Goal: Check status: Check status

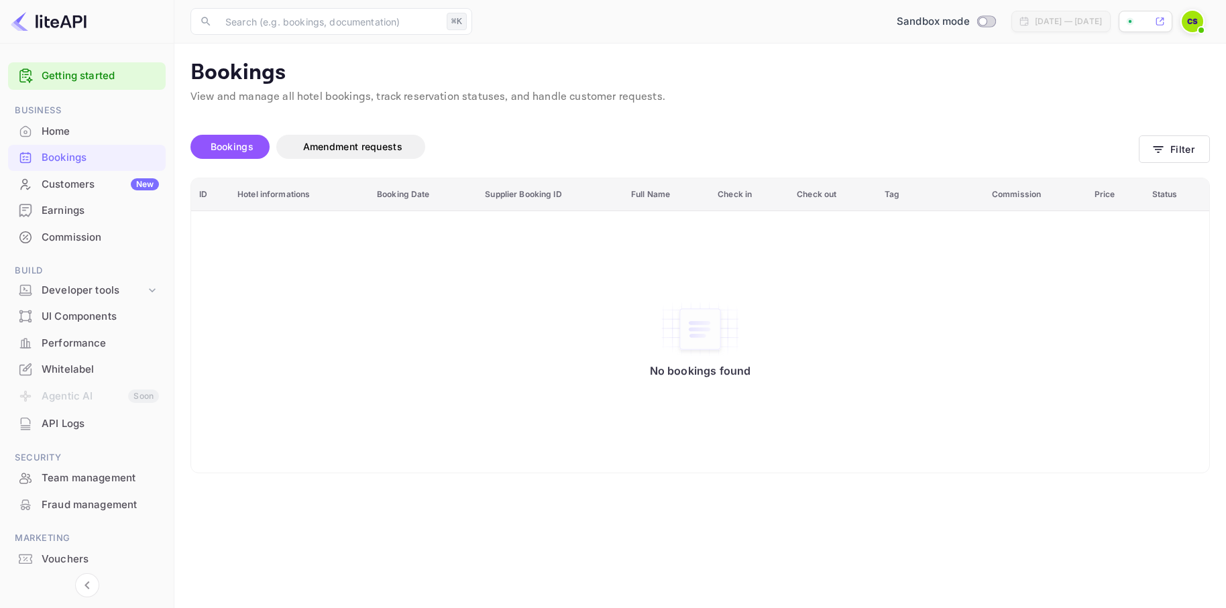
click at [828, 144] on div "Bookings Amendment requests" at bounding box center [664, 147] width 948 height 24
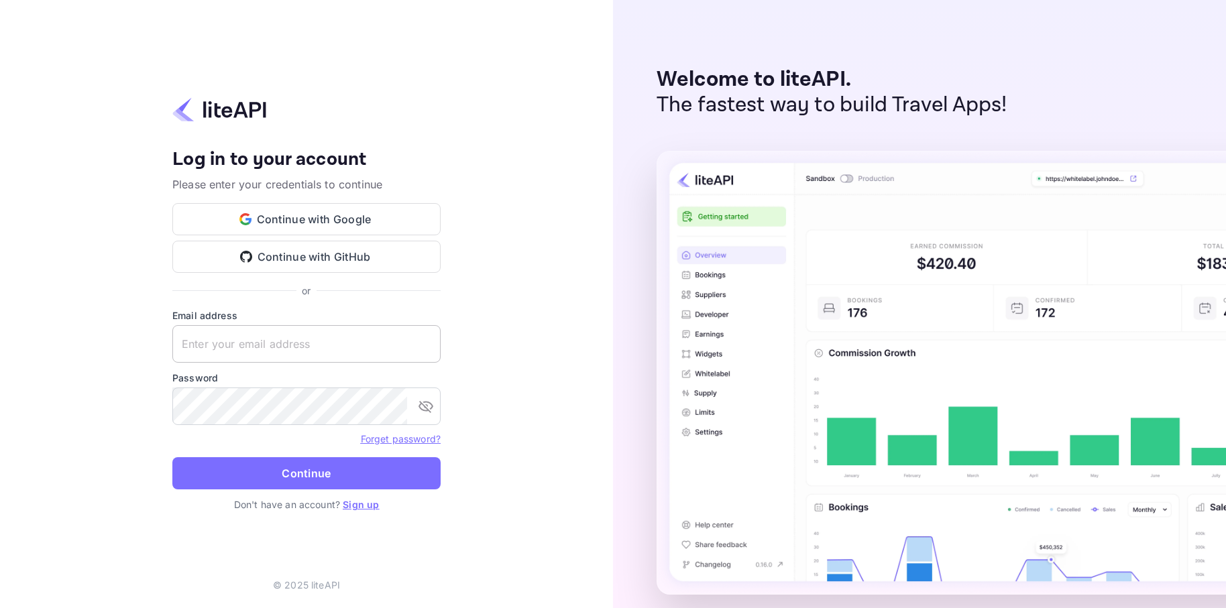
click at [306, 340] on input "text" at bounding box center [306, 344] width 268 height 38
type input "colin@fanmatcher.com"
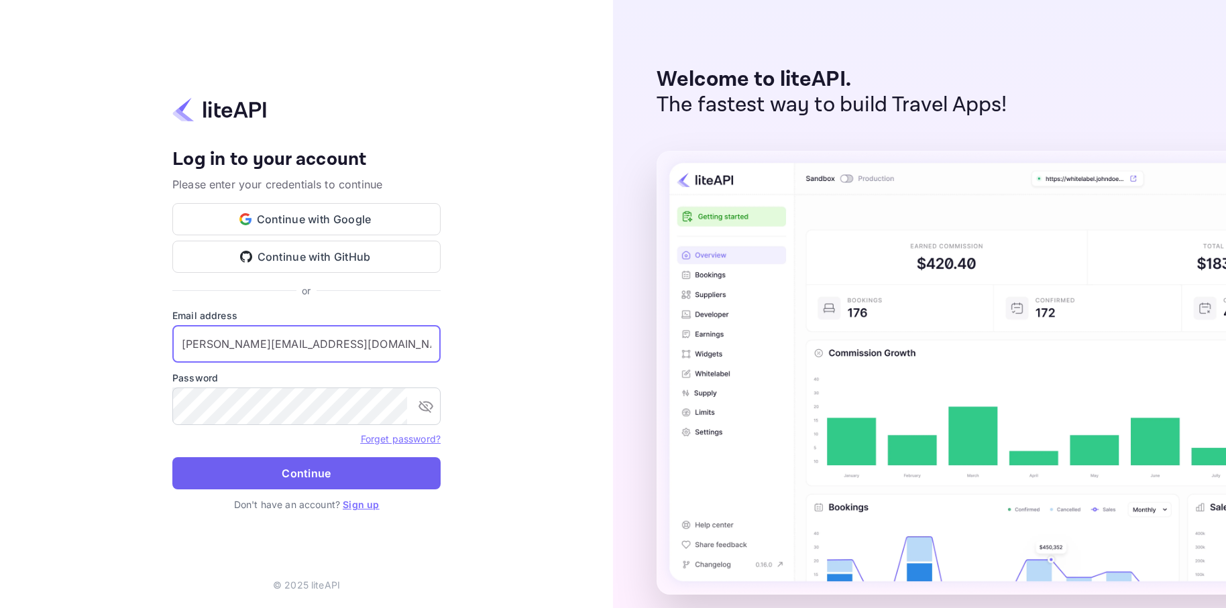
click at [327, 464] on button "Continue" at bounding box center [306, 473] width 268 height 32
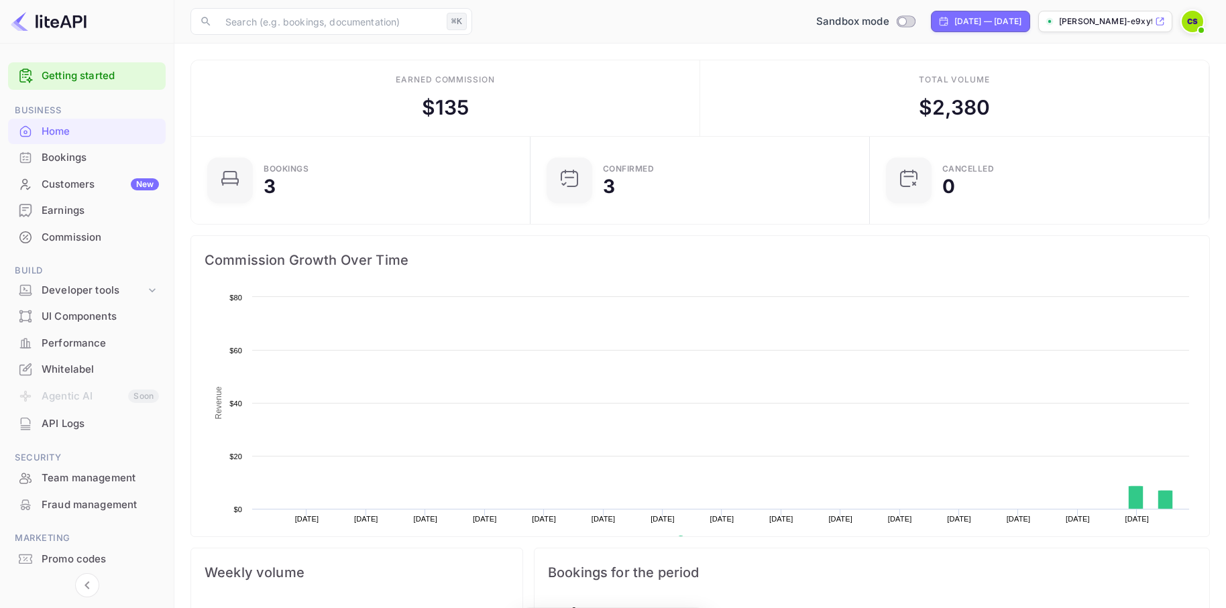
scroll to position [218, 331]
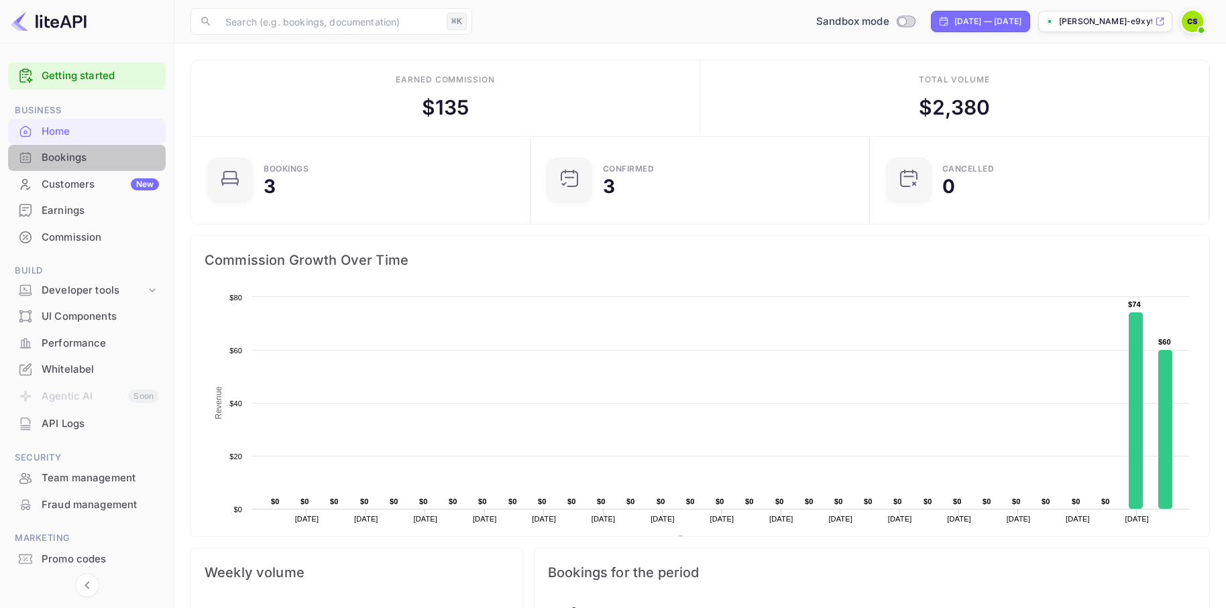
click at [54, 157] on div "Bookings" at bounding box center [100, 157] width 117 height 15
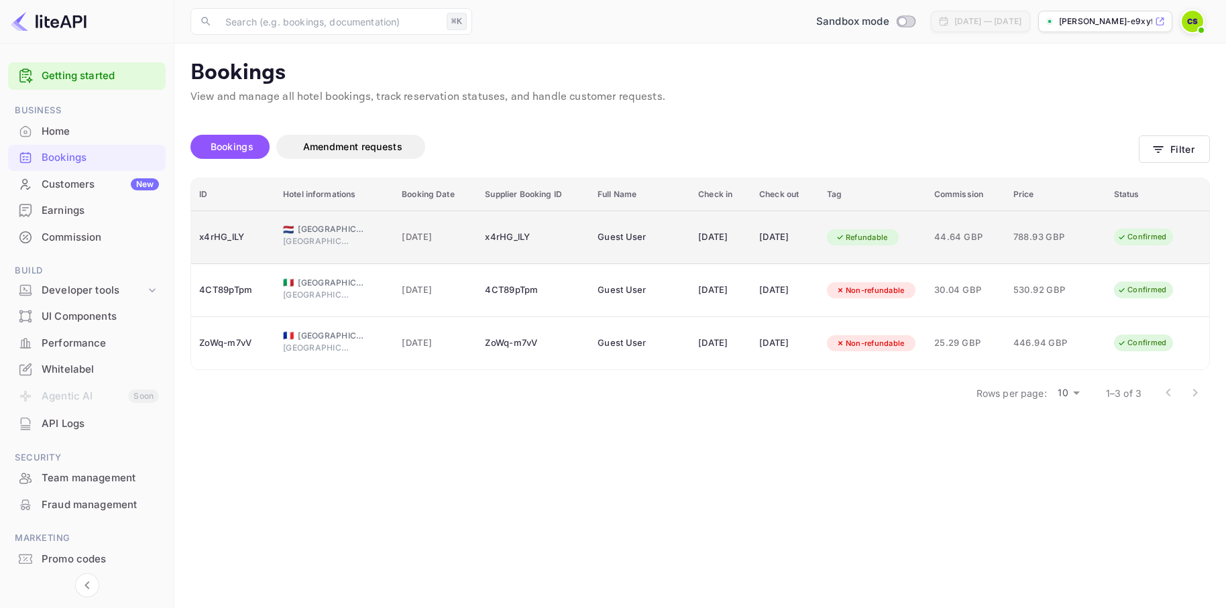
click at [227, 237] on div "x4rHG_lLY" at bounding box center [233, 237] width 68 height 21
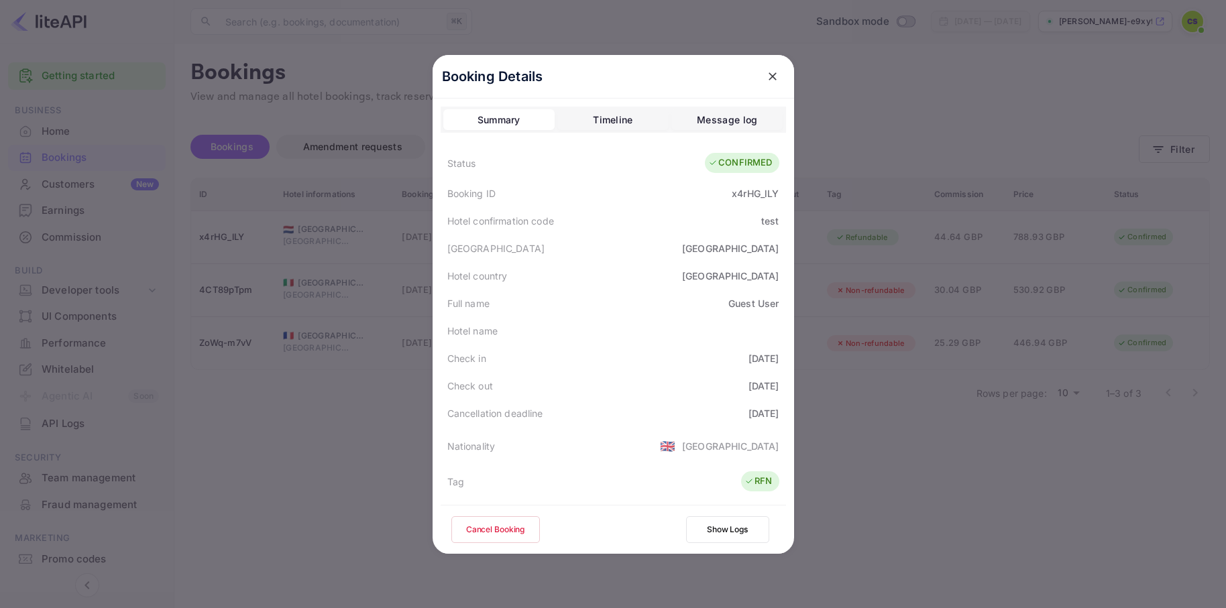
click at [755, 118] on div "Message log" at bounding box center [727, 120] width 60 height 16
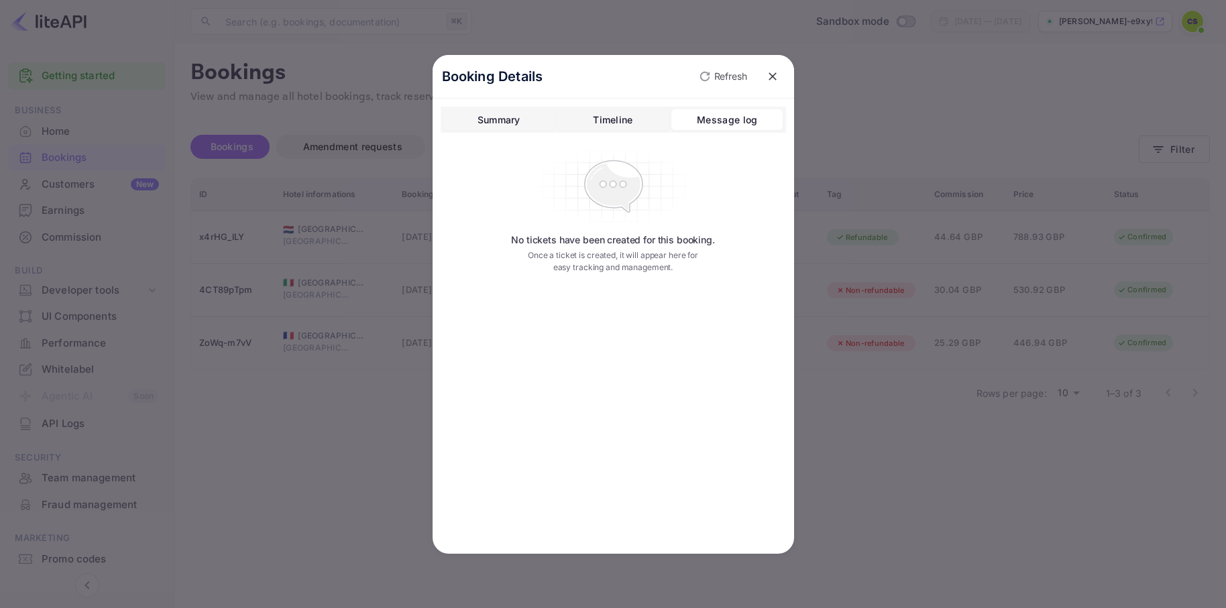
click at [641, 105] on div "Booking Details Refresh Summary Timeline Message log No tickets have been creat…" at bounding box center [614, 304] width 362 height 499
click at [618, 116] on div "Timeline" at bounding box center [613, 120] width 40 height 16
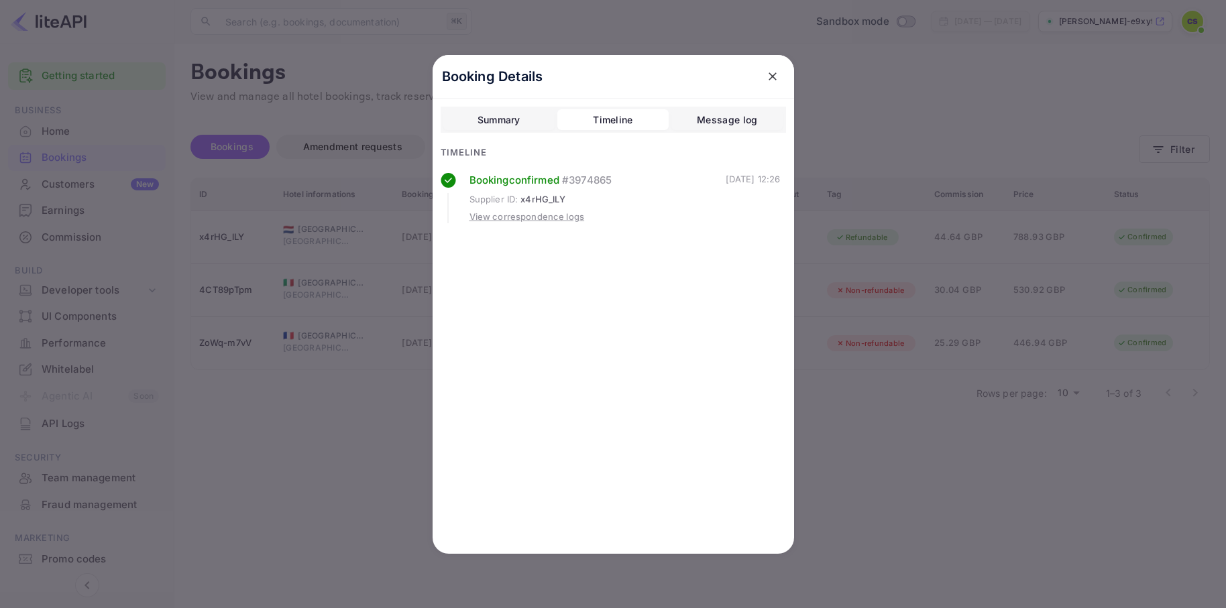
click at [523, 221] on div "View correspondence logs" at bounding box center [527, 217] width 115 height 13
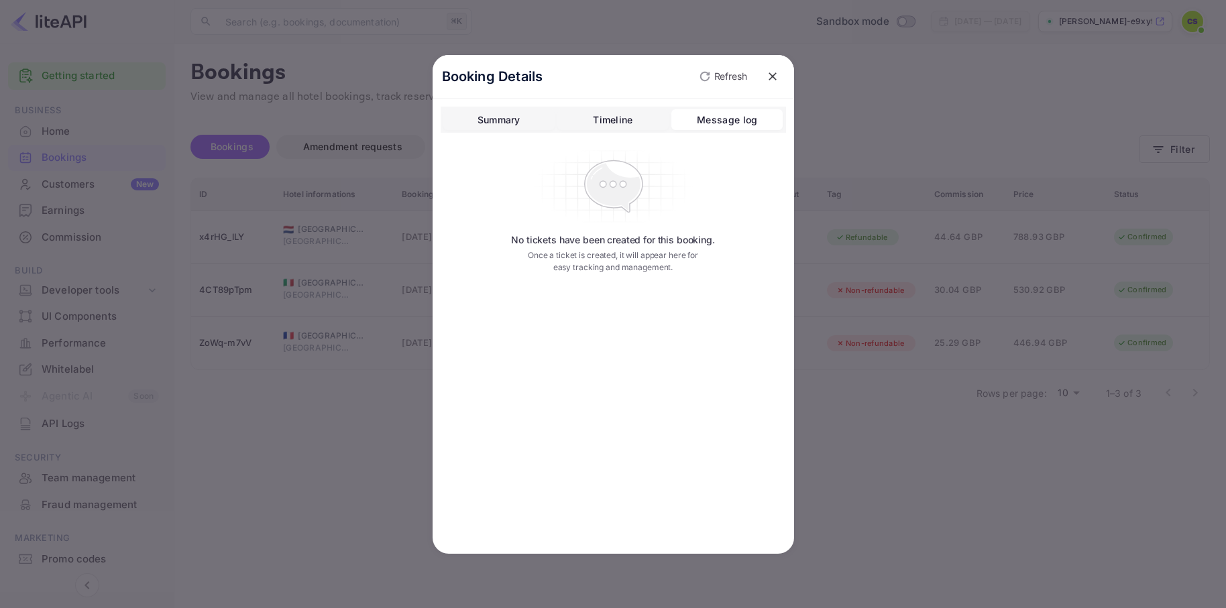
click at [496, 125] on div "Summary" at bounding box center [499, 120] width 43 height 16
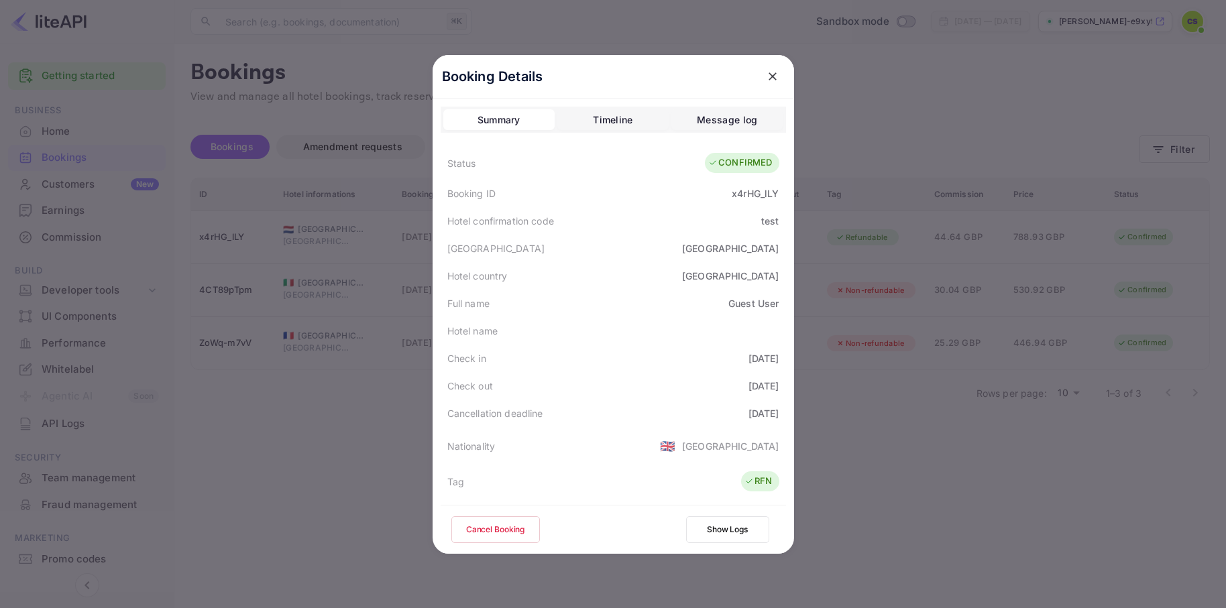
click at [771, 79] on icon "close" at bounding box center [772, 76] width 13 height 13
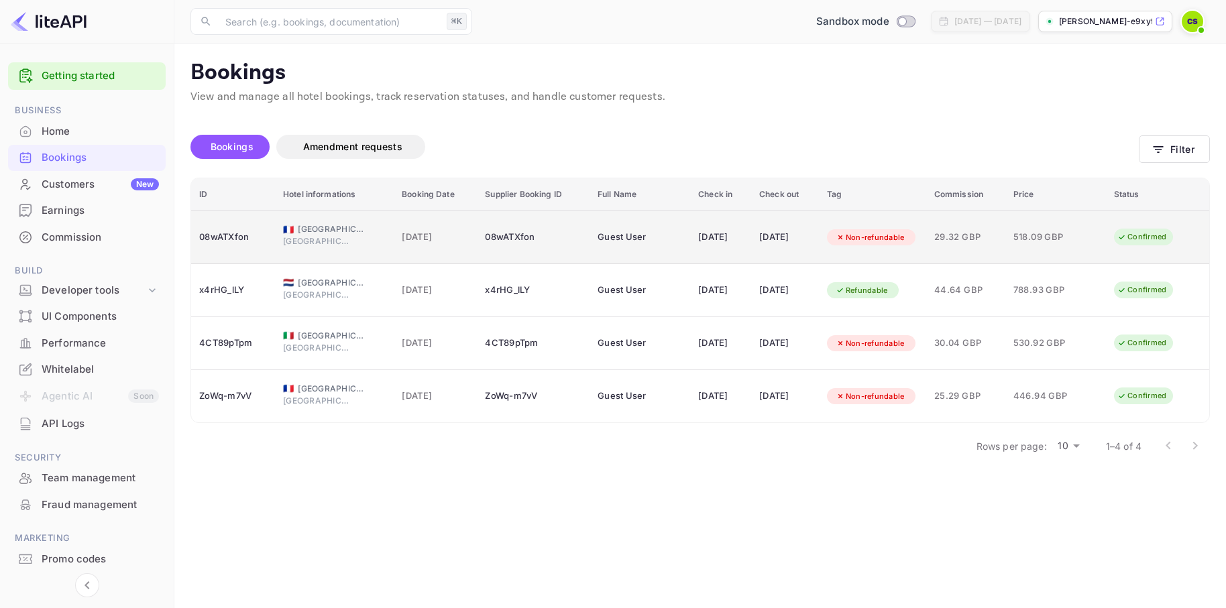
click at [219, 241] on div "08wATXfon" at bounding box center [233, 237] width 68 height 21
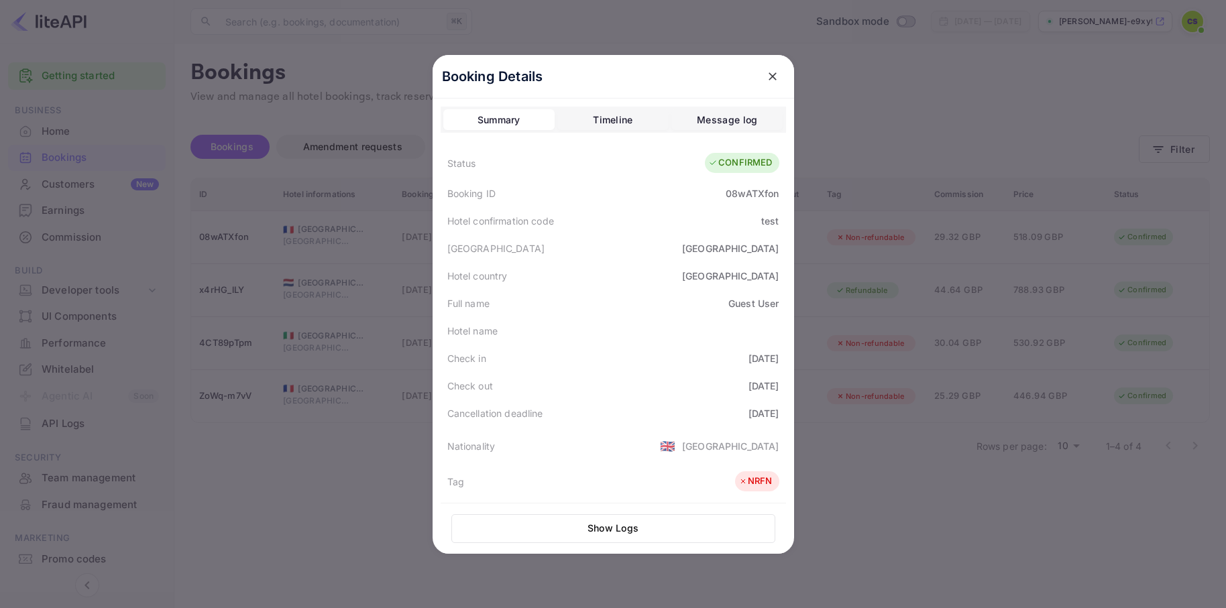
click at [773, 78] on icon "close" at bounding box center [772, 76] width 13 height 13
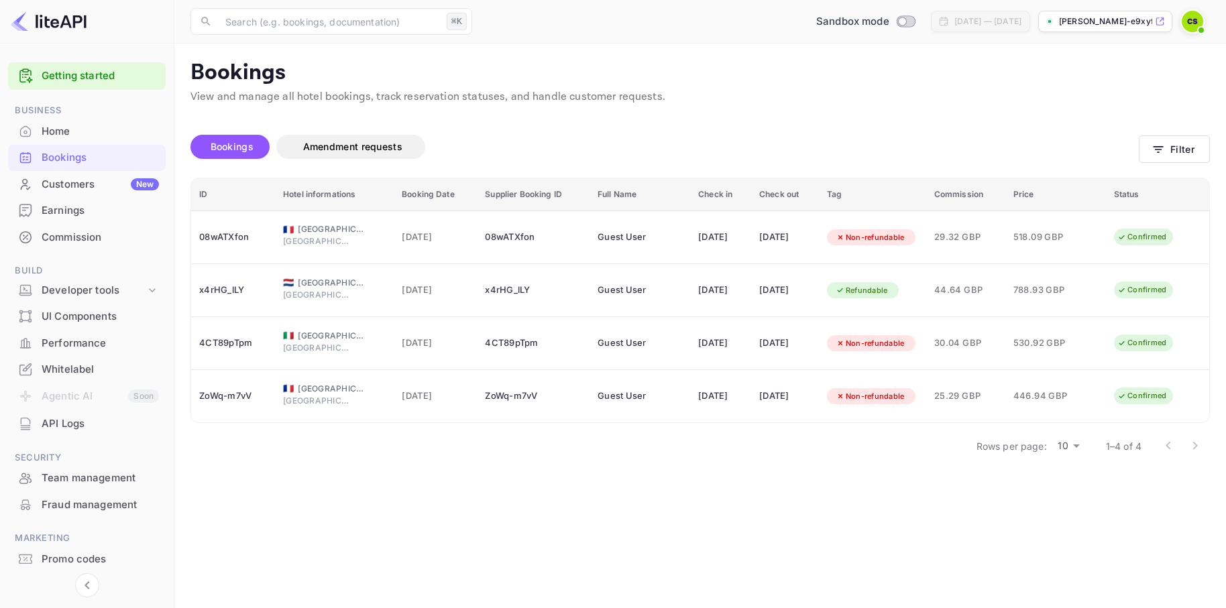
click at [741, 518] on main "Bookings View and manage all hotel bookings, track reservation statuses, and ha…" at bounding box center [700, 326] width 1052 height 565
